Goal: Transaction & Acquisition: Purchase product/service

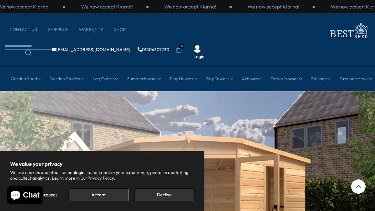
click at [110, 195] on button "Accept" at bounding box center [98, 195] width 59 height 12
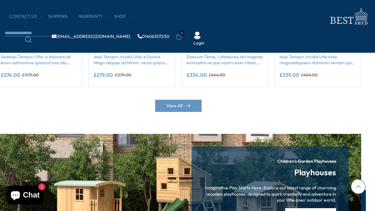
scroll to position [626, 9]
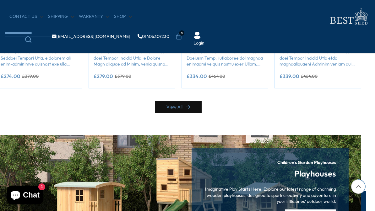
click at [179, 105] on link "View All" at bounding box center [178, 107] width 47 height 12
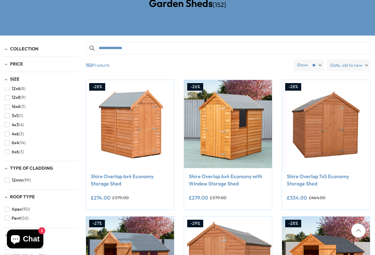
scroll to position [94, 0]
click at [22, 148] on span "(3)" at bounding box center [21, 150] width 5 height 5
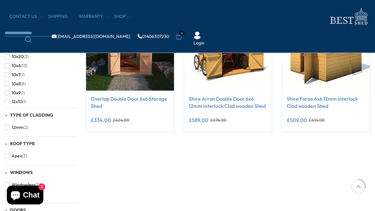
scroll to position [110, 0]
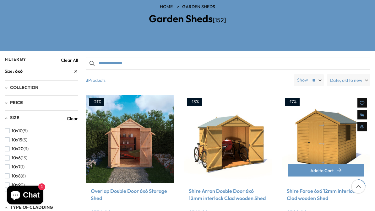
click at [335, 123] on img at bounding box center [326, 139] width 88 height 88
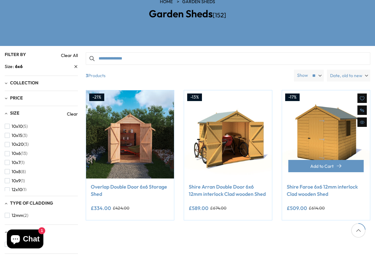
scroll to position [121, 0]
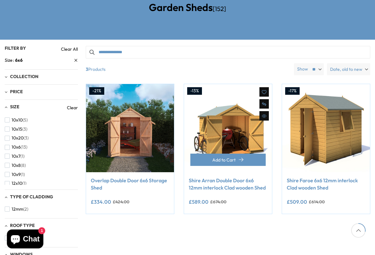
click at [250, 172] on div "**********" at bounding box center [228, 192] width 88 height 41
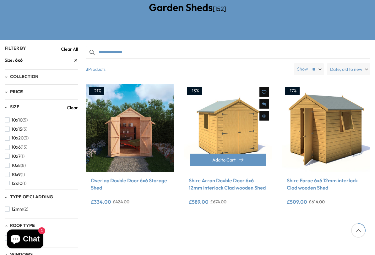
click at [236, 106] on img at bounding box center [228, 128] width 88 height 88
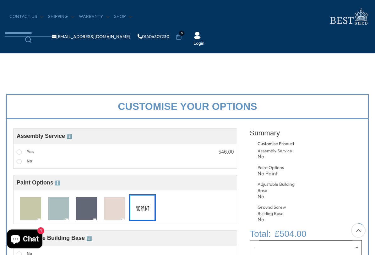
scroll to position [144, 0]
click at [18, 153] on span at bounding box center [19, 151] width 5 height 5
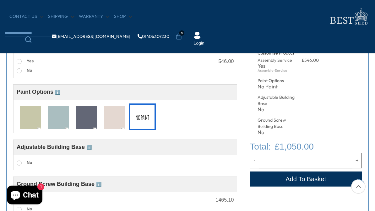
scroll to position [230, 0]
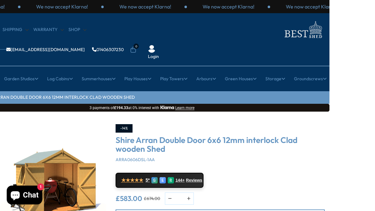
scroll to position [0, 64]
